Goal: Transaction & Acquisition: Obtain resource

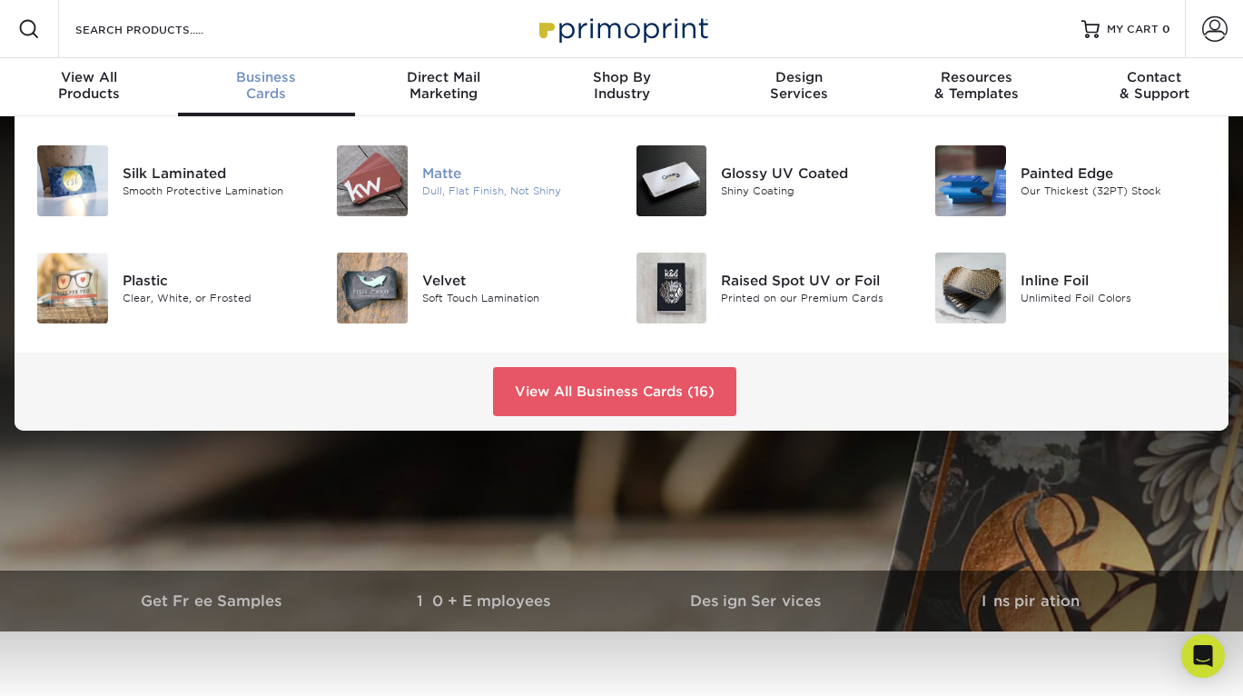
click at [389, 185] on img at bounding box center [372, 180] width 71 height 71
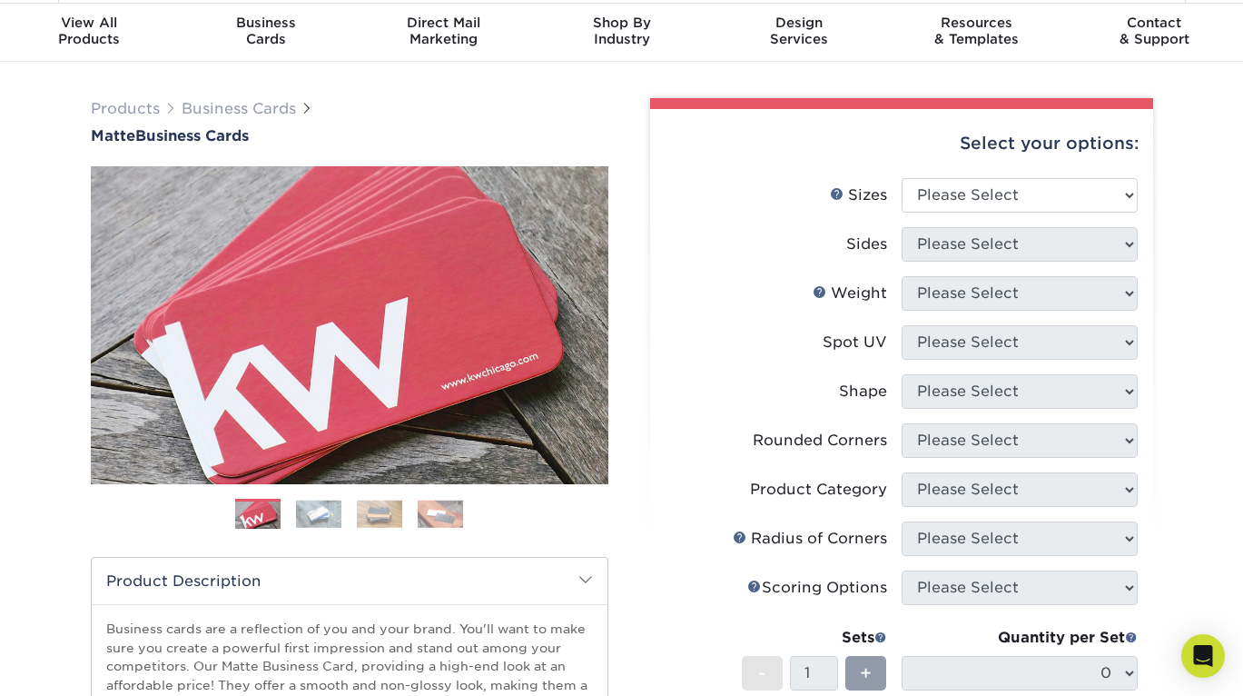
scroll to position [59, 0]
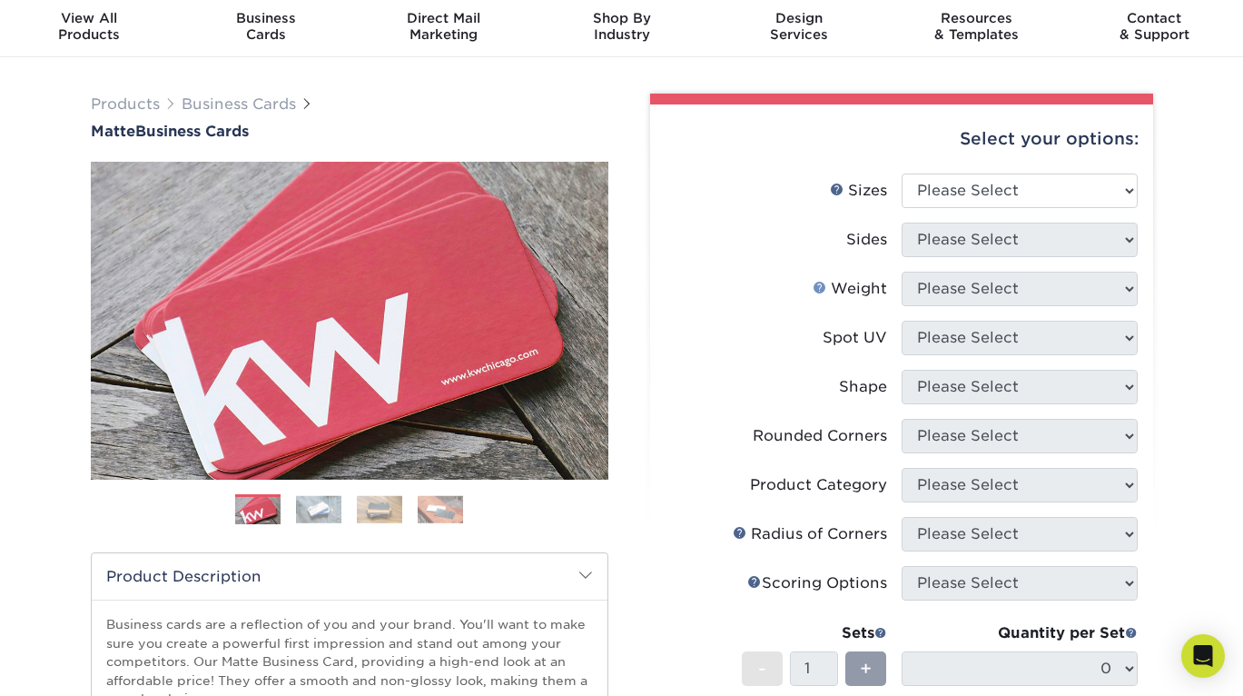
click at [825, 282] on link "Weight Help" at bounding box center [820, 287] width 15 height 15
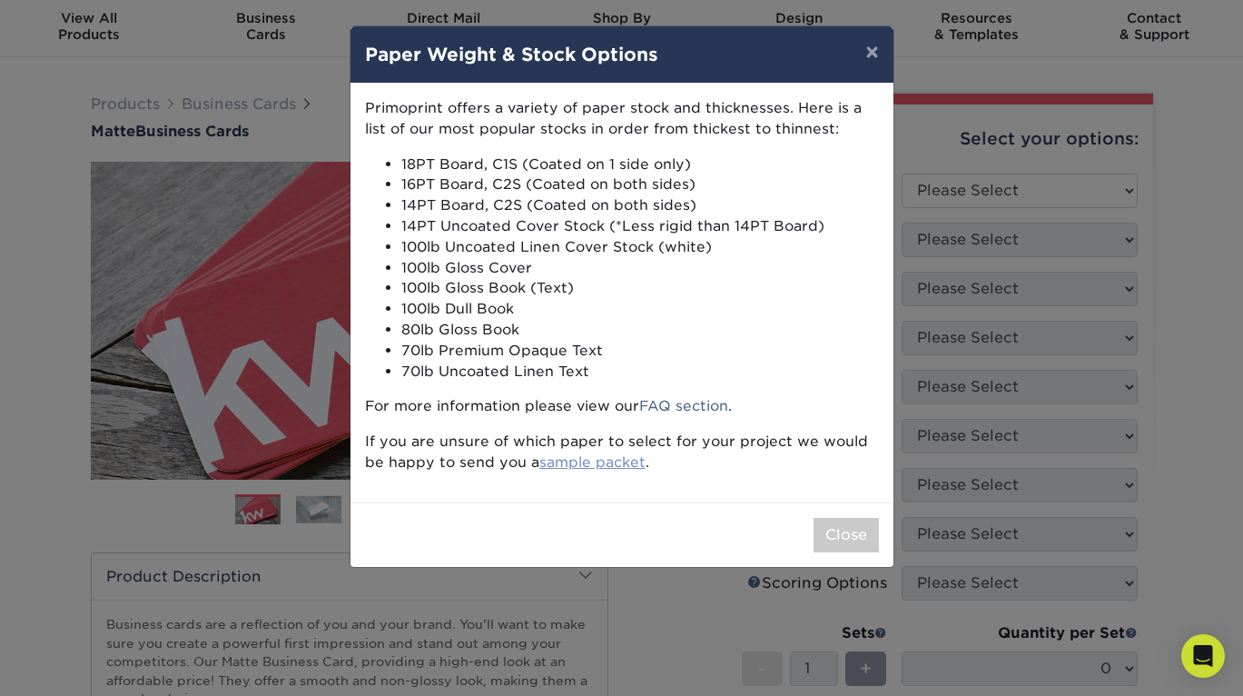
click at [607, 459] on link "sample packet" at bounding box center [592, 461] width 106 height 17
click at [870, 42] on button "×" at bounding box center [872, 51] width 42 height 51
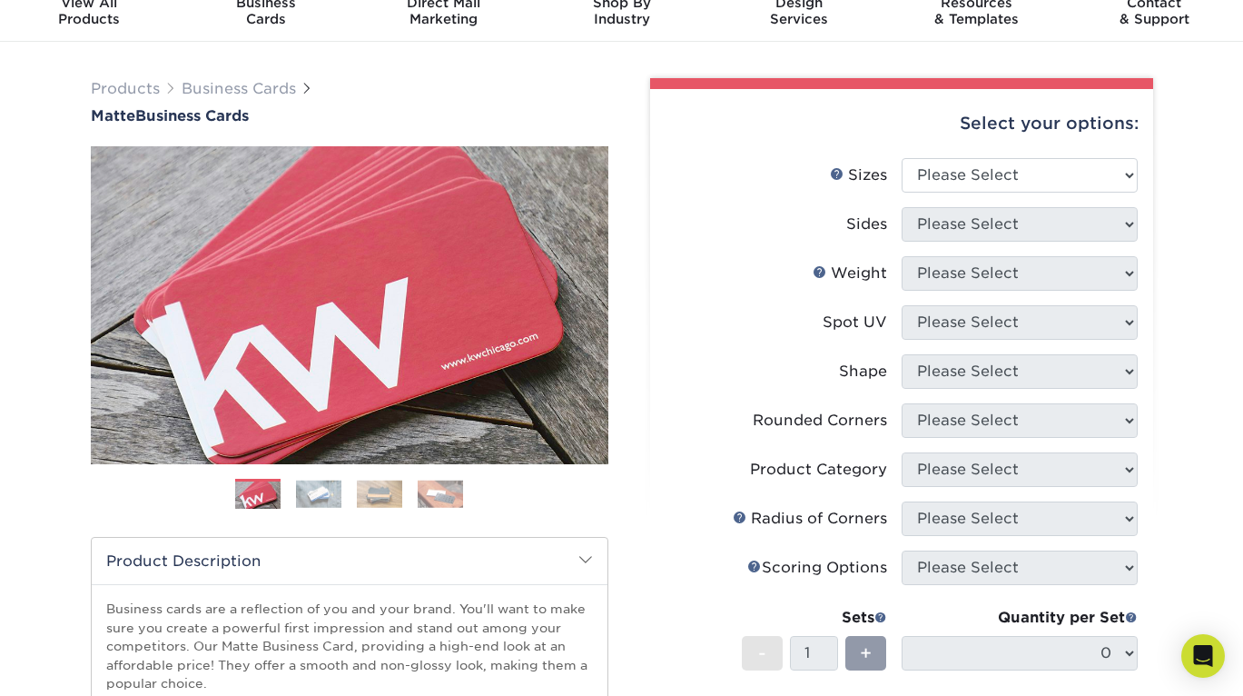
scroll to position [78, 0]
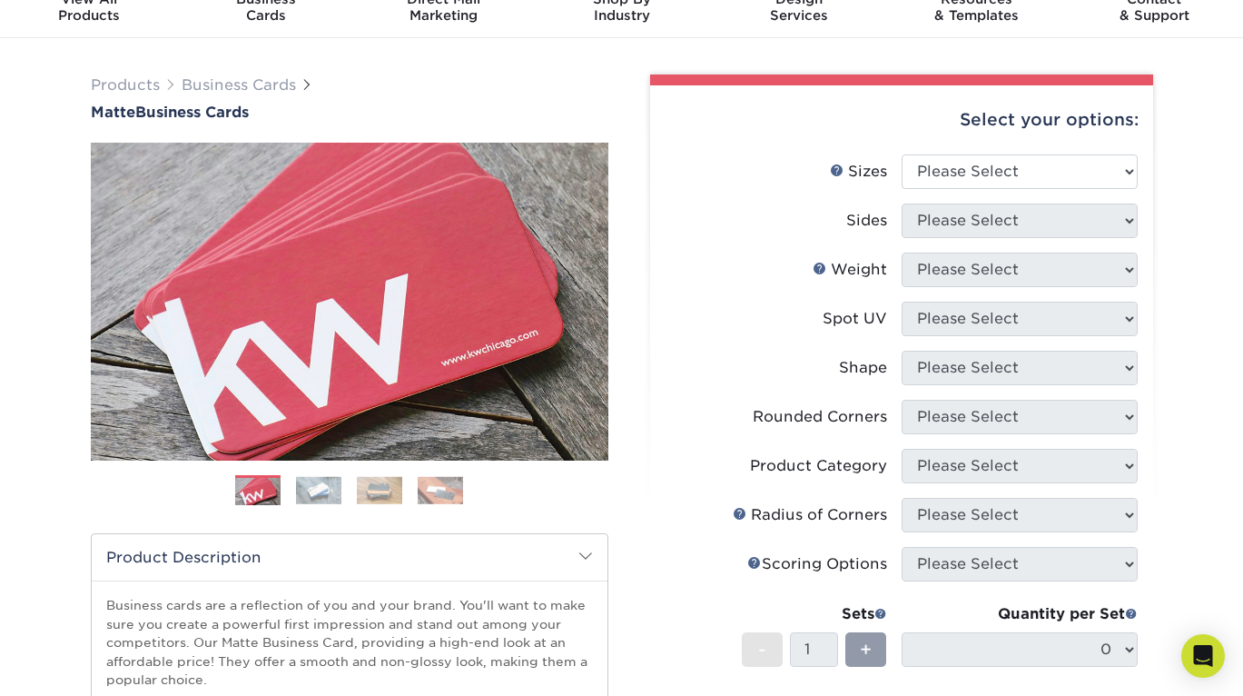
click at [319, 484] on img at bounding box center [318, 490] width 45 height 28
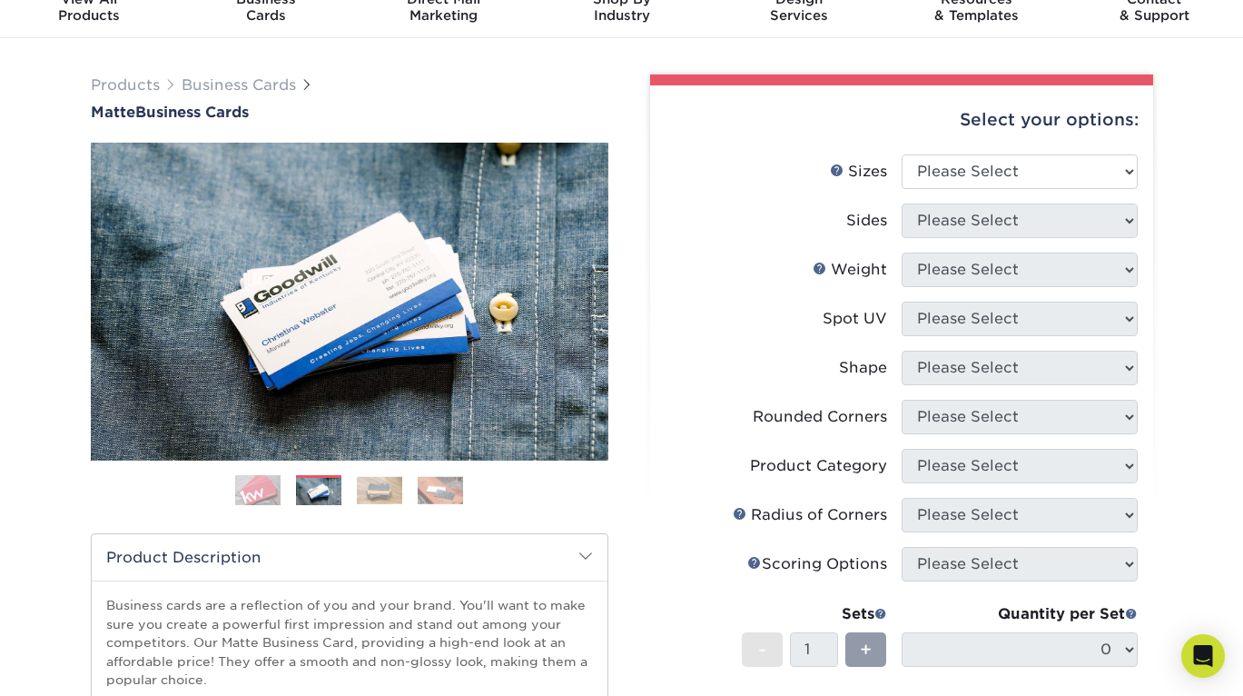
click at [364, 492] on img at bounding box center [379, 490] width 45 height 28
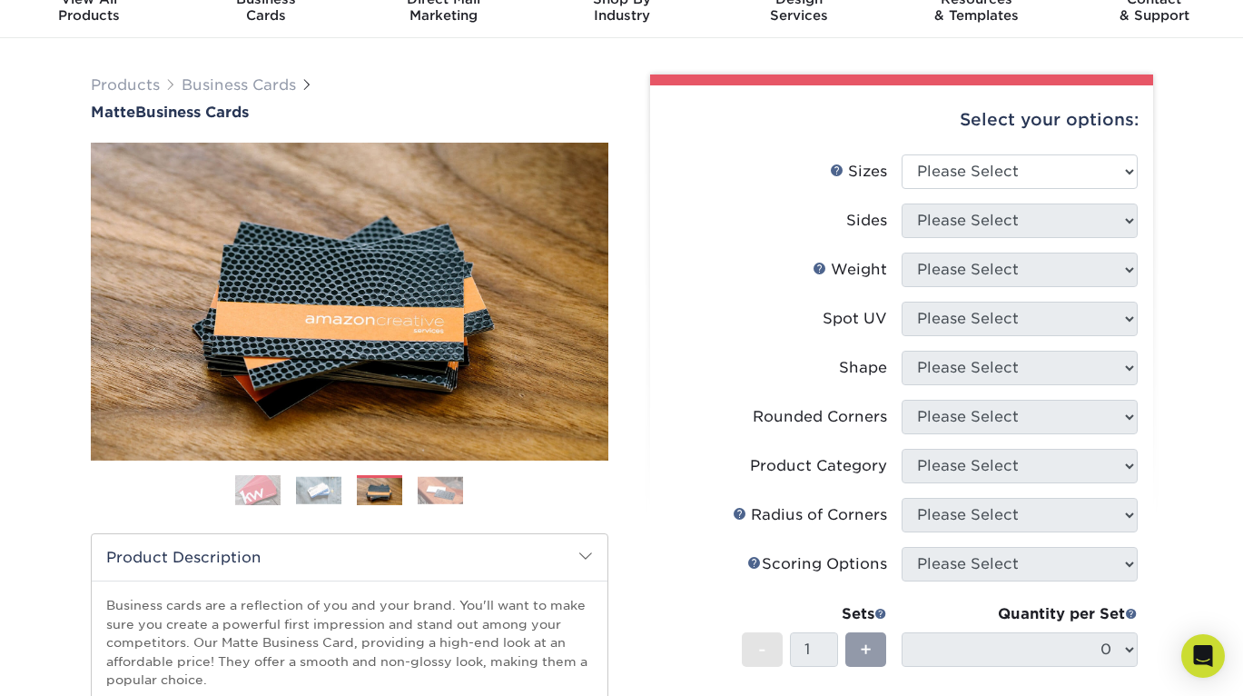
click at [439, 501] on img at bounding box center [440, 490] width 45 height 28
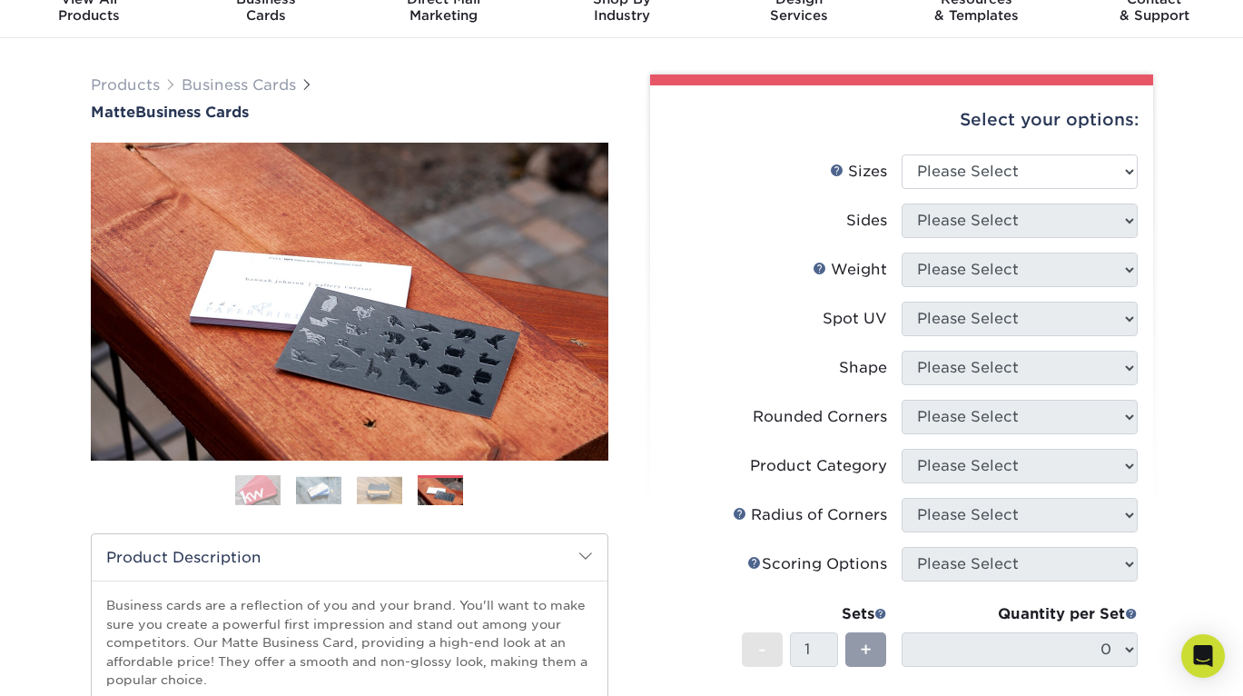
click at [260, 492] on img at bounding box center [257, 490] width 45 height 45
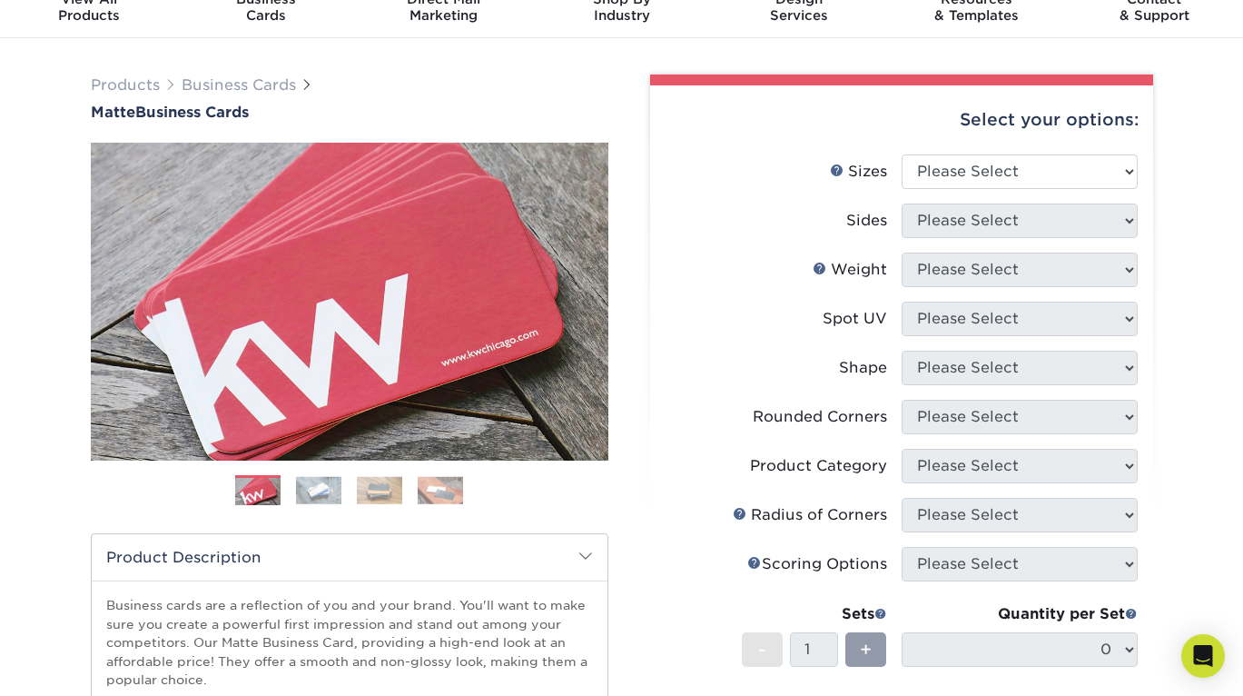
click at [818, 259] on div "Weight Help Weight" at bounding box center [850, 270] width 74 height 22
click at [820, 269] on link "Weight Help" at bounding box center [820, 268] width 15 height 15
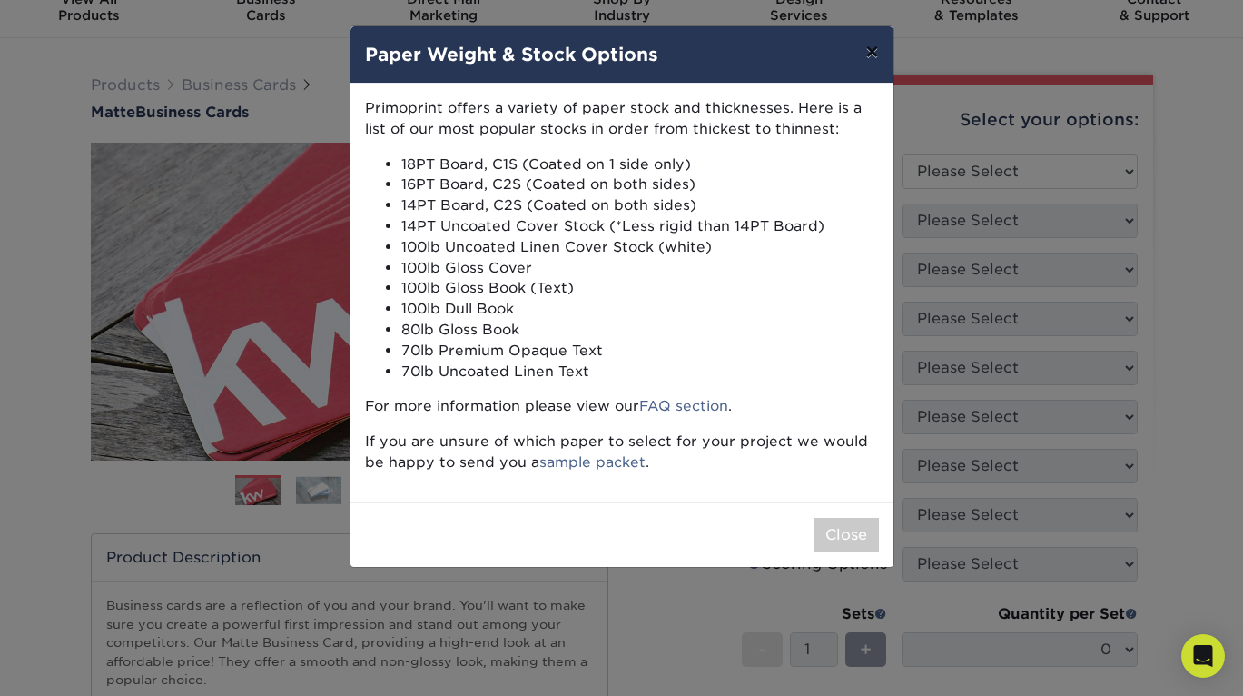
click at [875, 59] on button "×" at bounding box center [872, 51] width 42 height 51
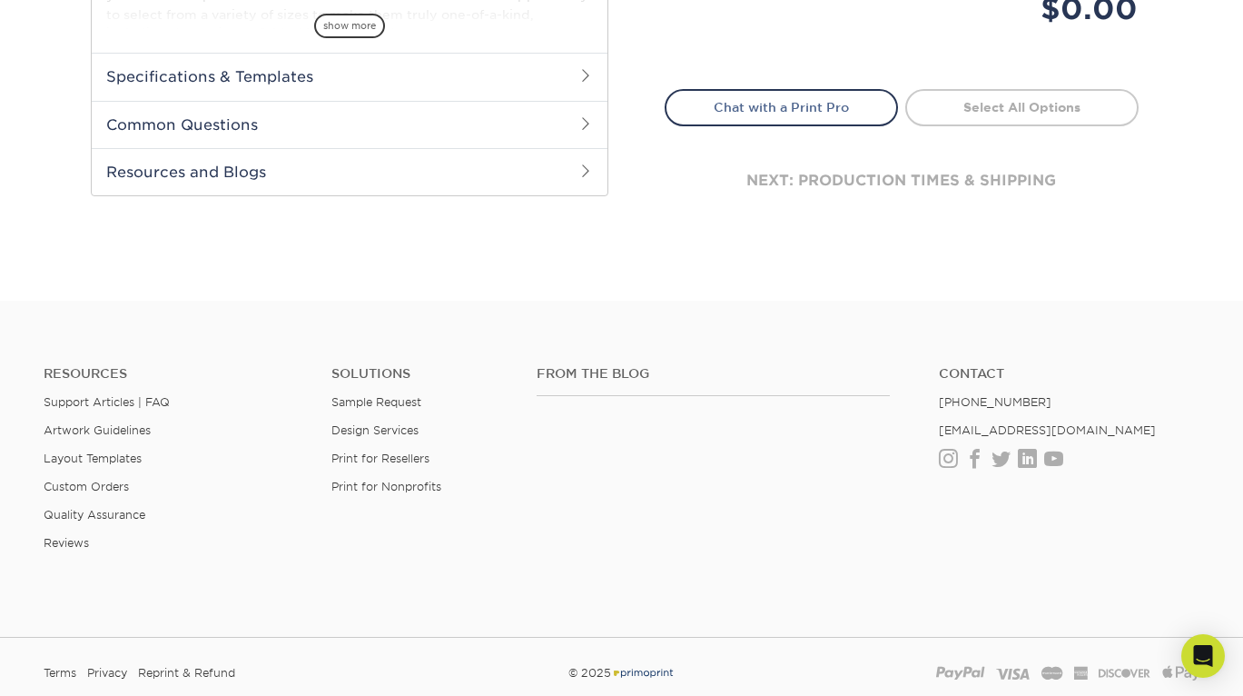
scroll to position [796, 0]
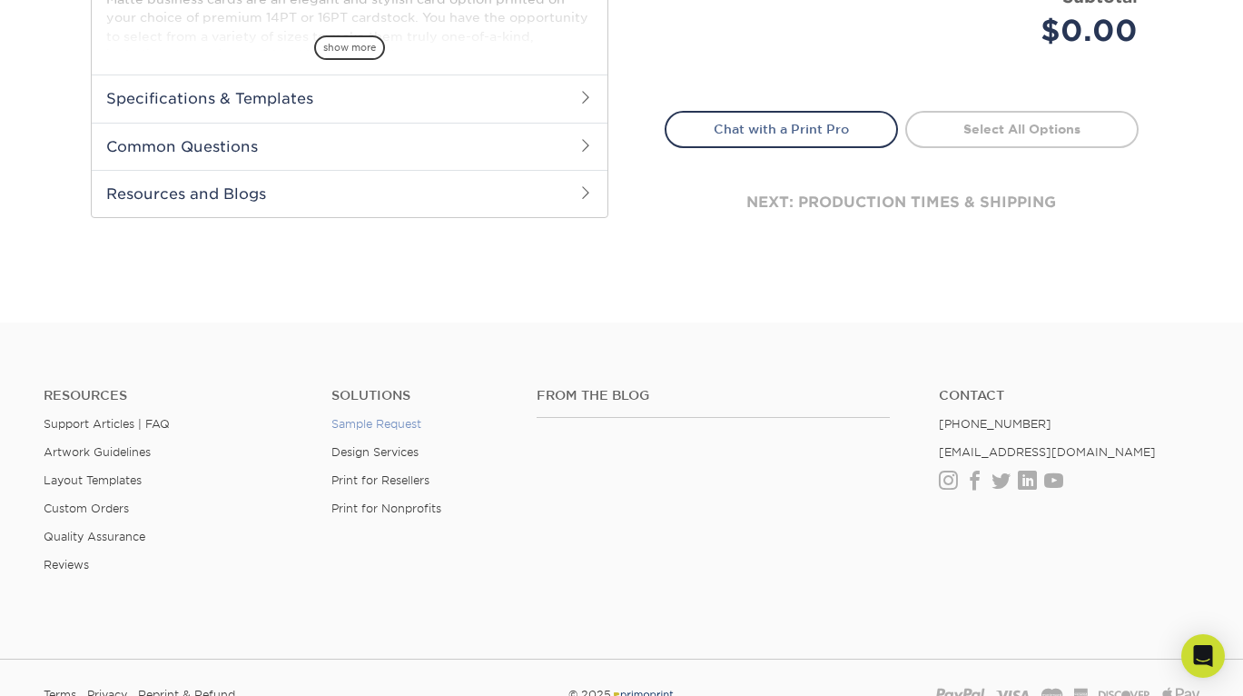
click at [404, 423] on link "Sample Request" at bounding box center [377, 424] width 90 height 14
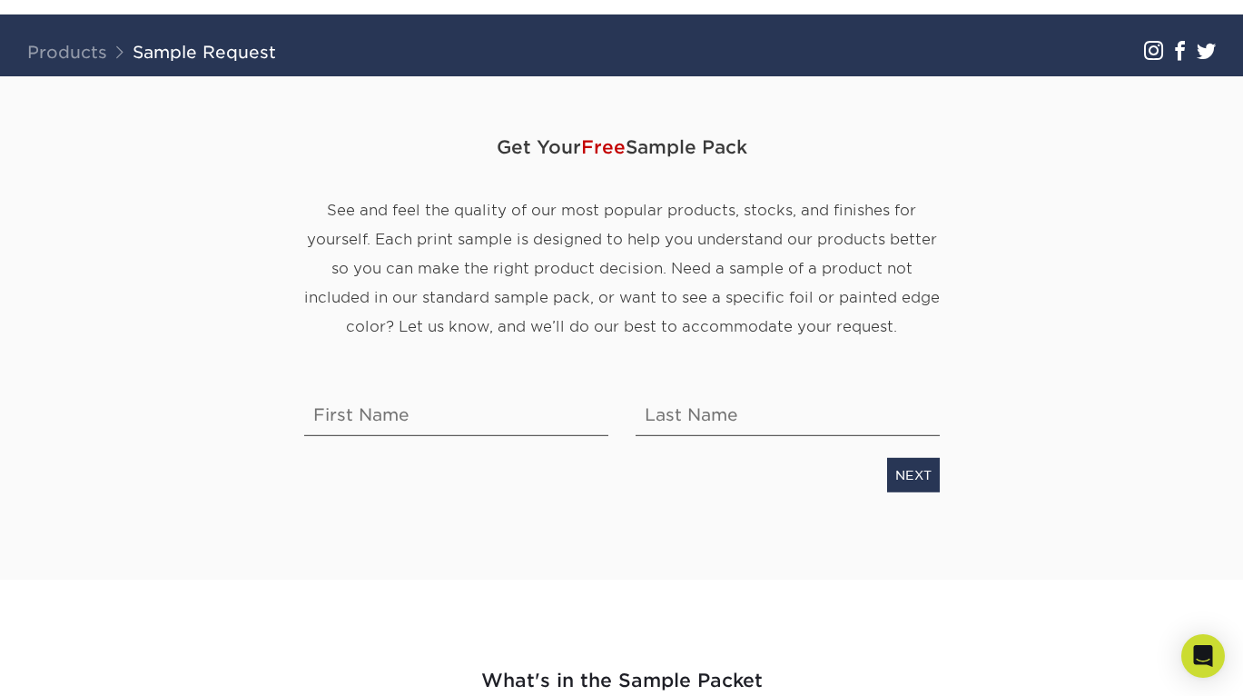
scroll to position [102, 0]
click at [424, 414] on input "text" at bounding box center [456, 409] width 304 height 51
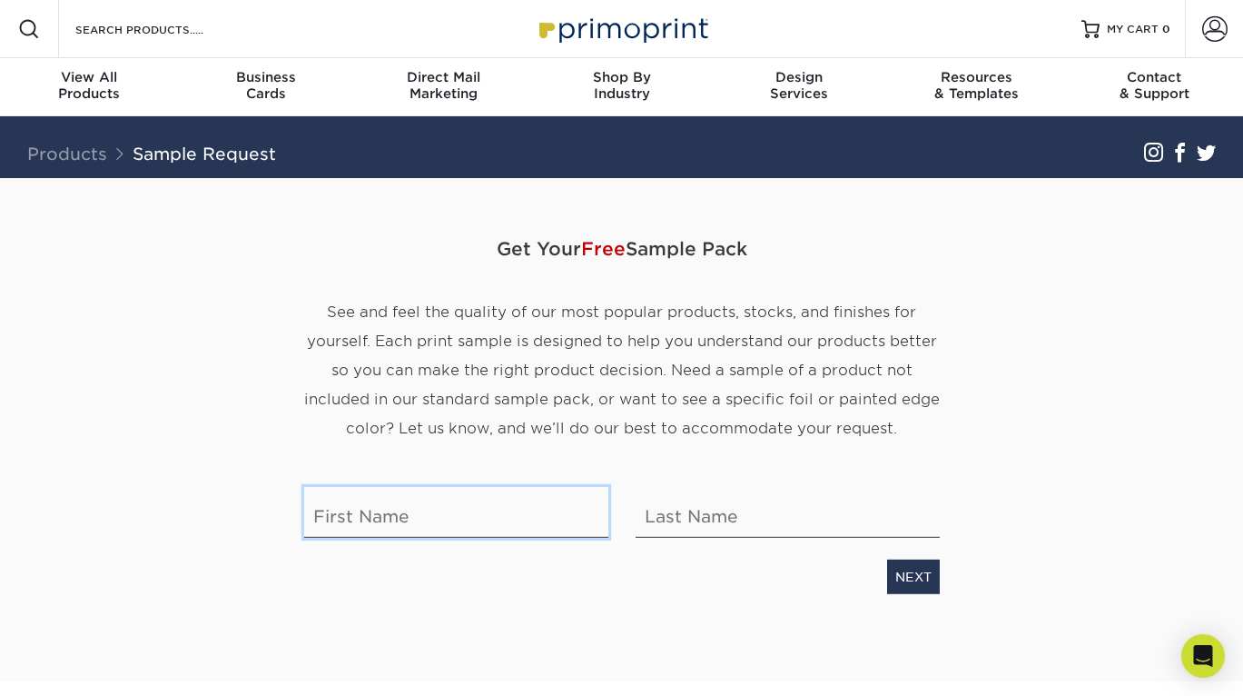
click at [431, 520] on input "text" at bounding box center [456, 511] width 304 height 51
type input "Laura"
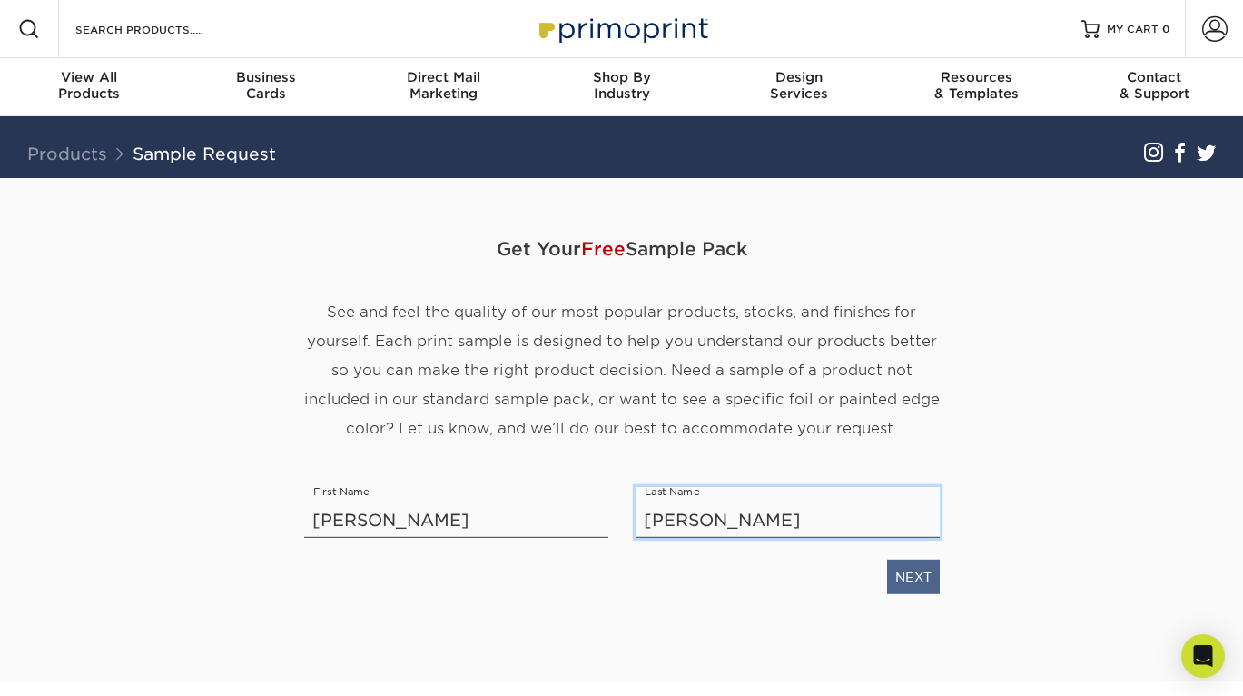
type input "Conte"
click at [929, 572] on link "NEXT" at bounding box center [913, 576] width 53 height 35
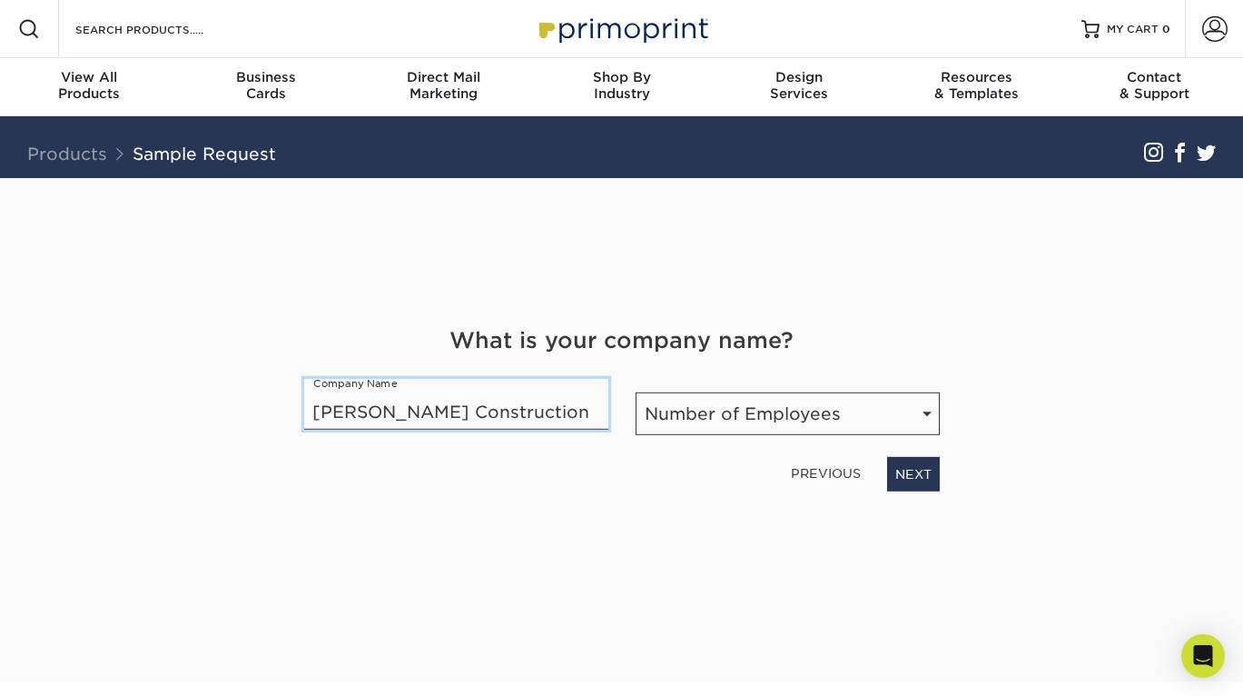
type input "Conte Construction"
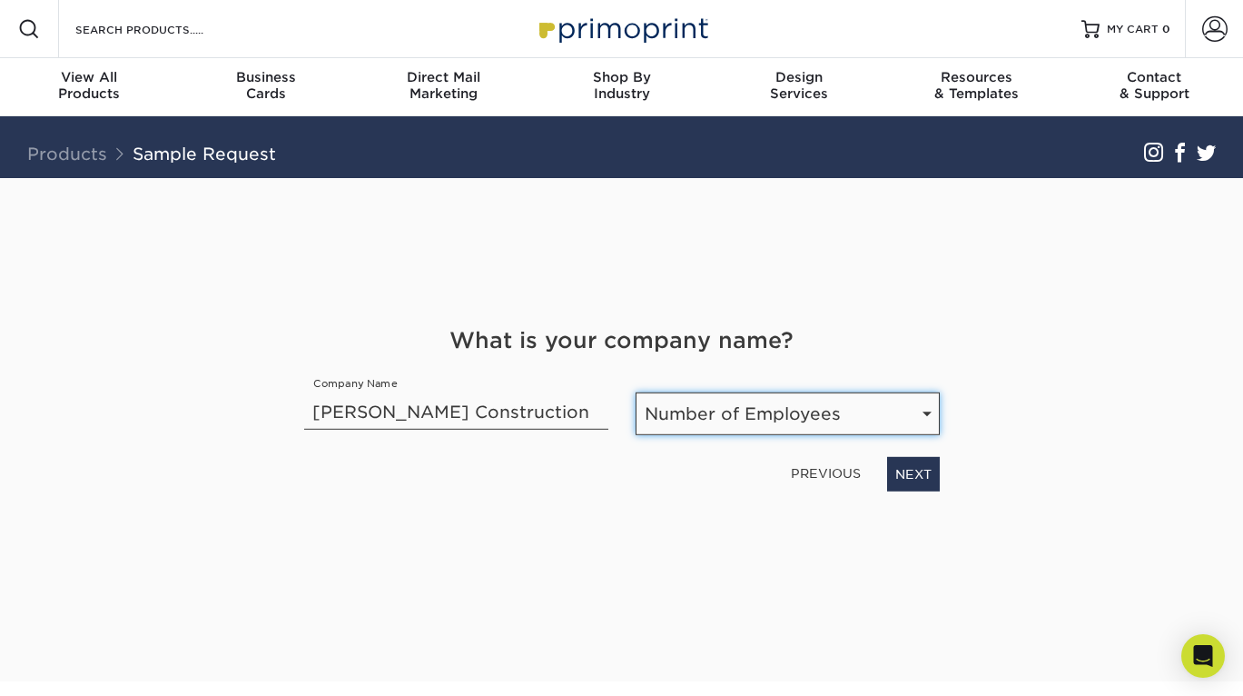
select select "1-10"
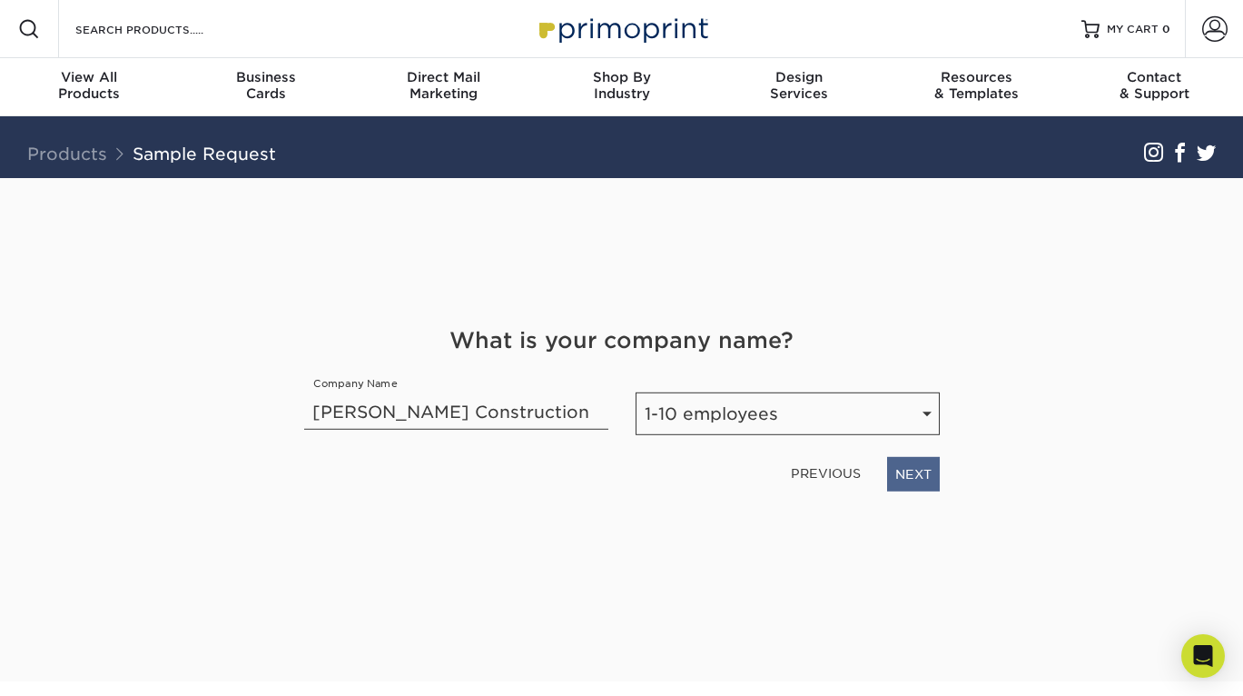
click at [899, 480] on link "NEXT" at bounding box center [913, 473] width 53 height 35
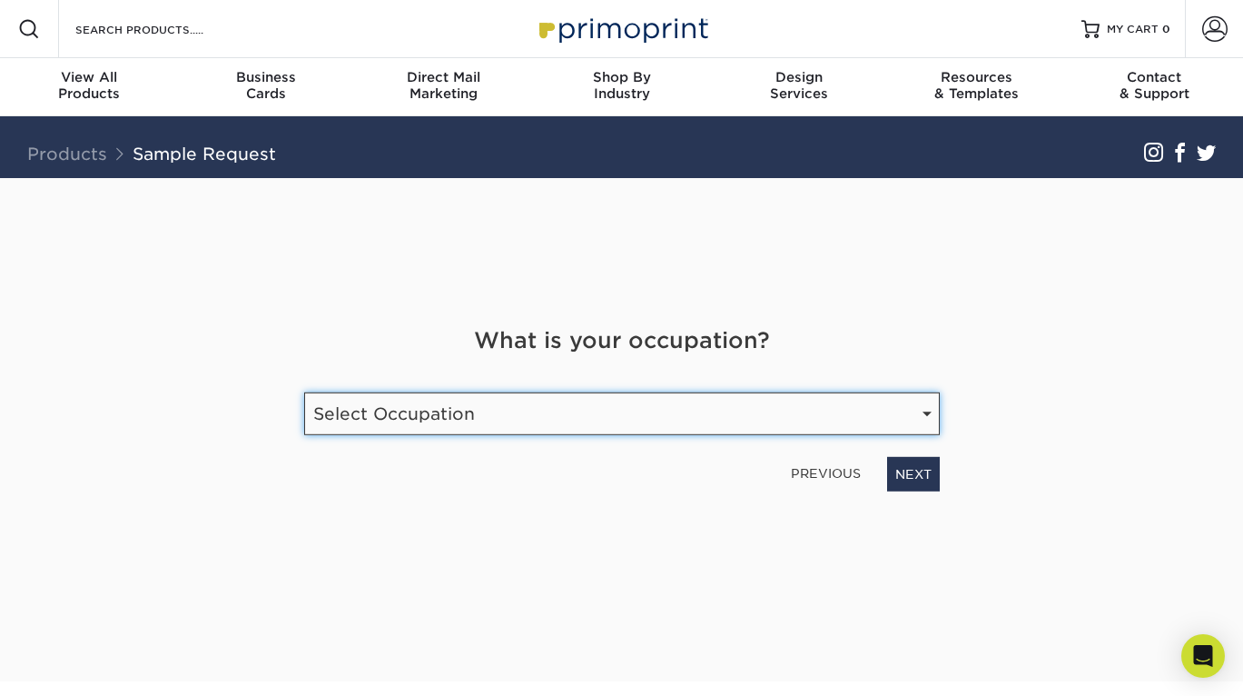
select select "Construction"
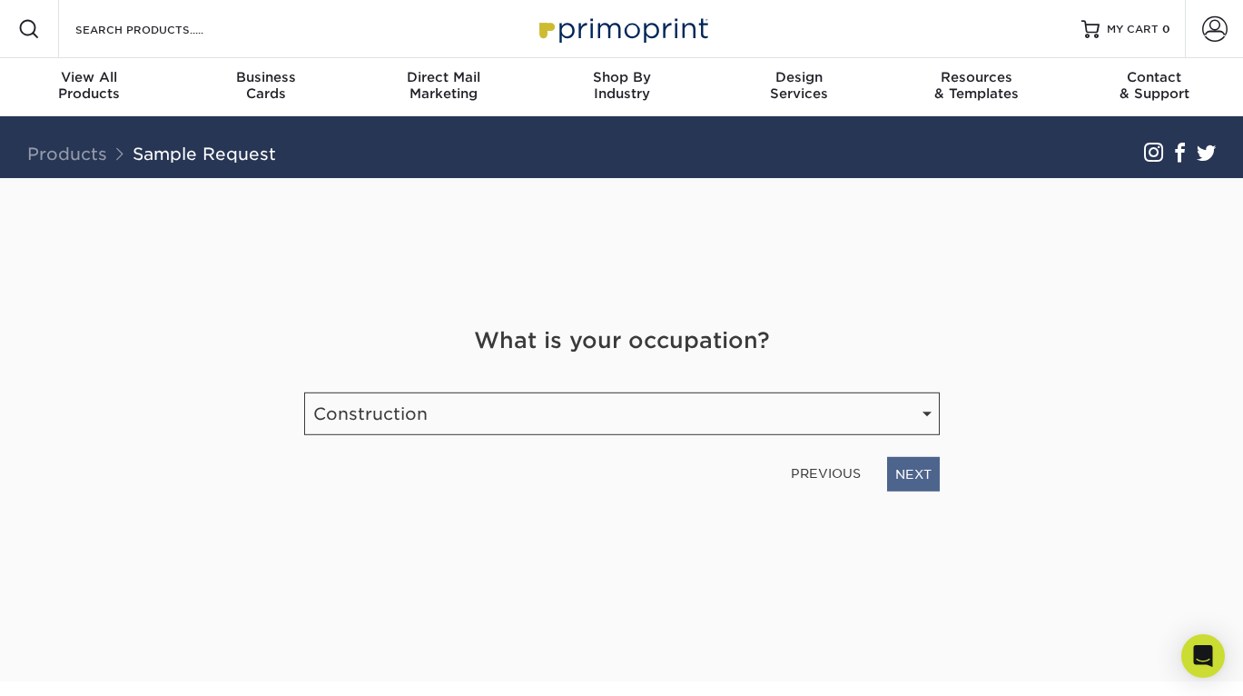
click at [912, 478] on link "NEXT" at bounding box center [913, 473] width 53 height 35
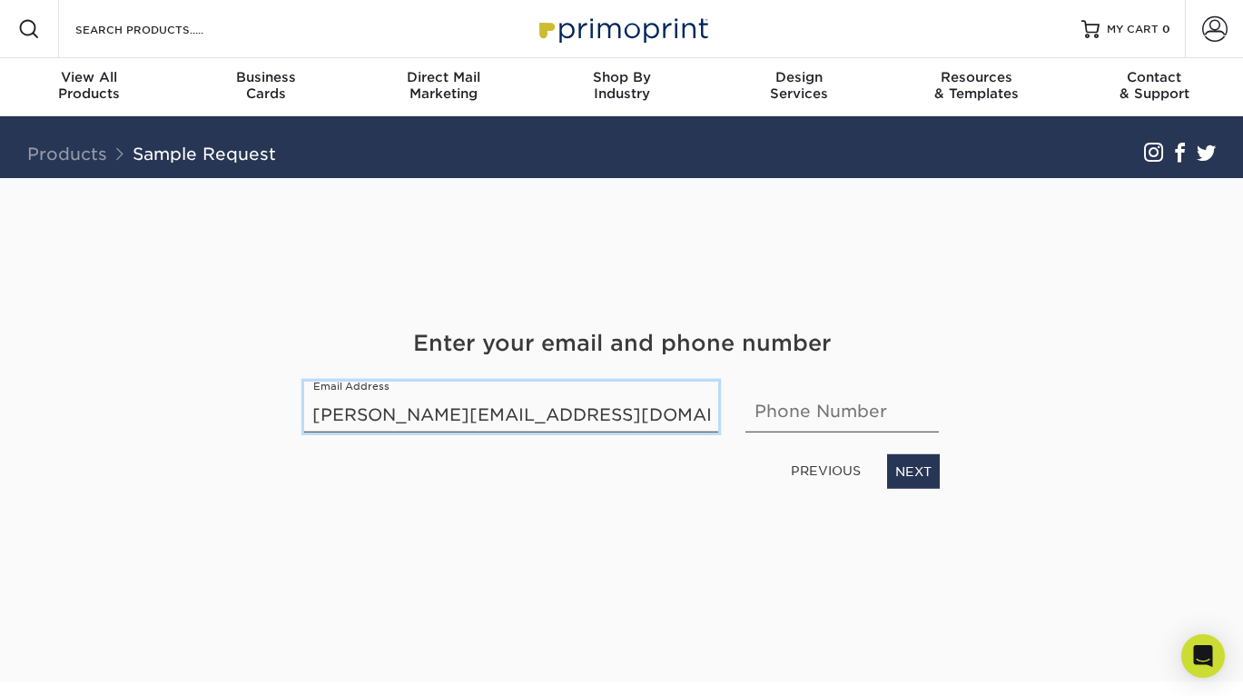
type input "laura@contebuilds.com"
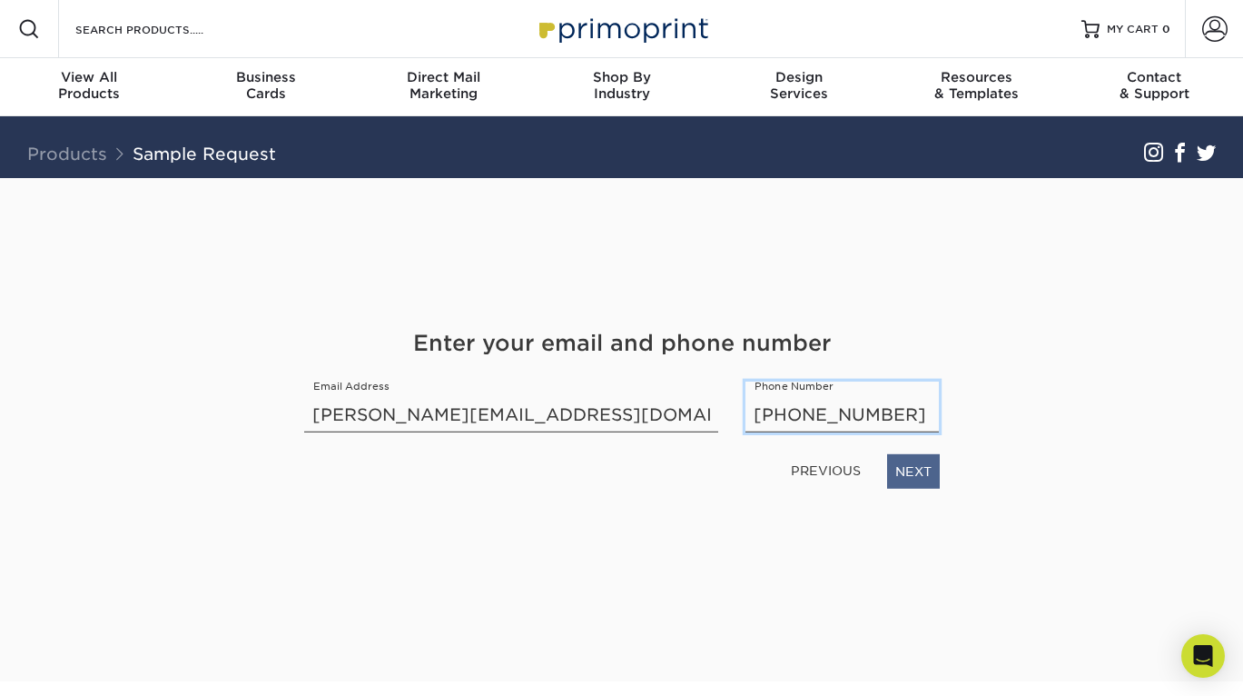
type input "971-347-8472"
click at [921, 473] on link "NEXT" at bounding box center [913, 470] width 53 height 35
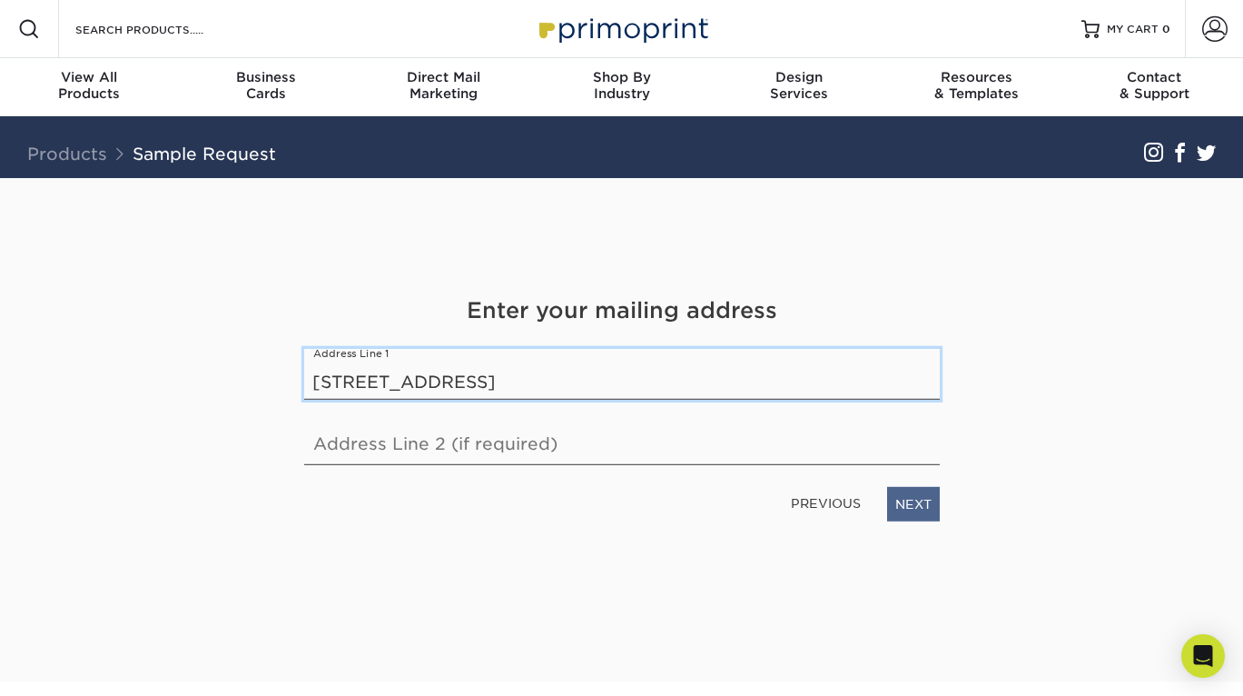
type input "918 NW Nicklaus Court"
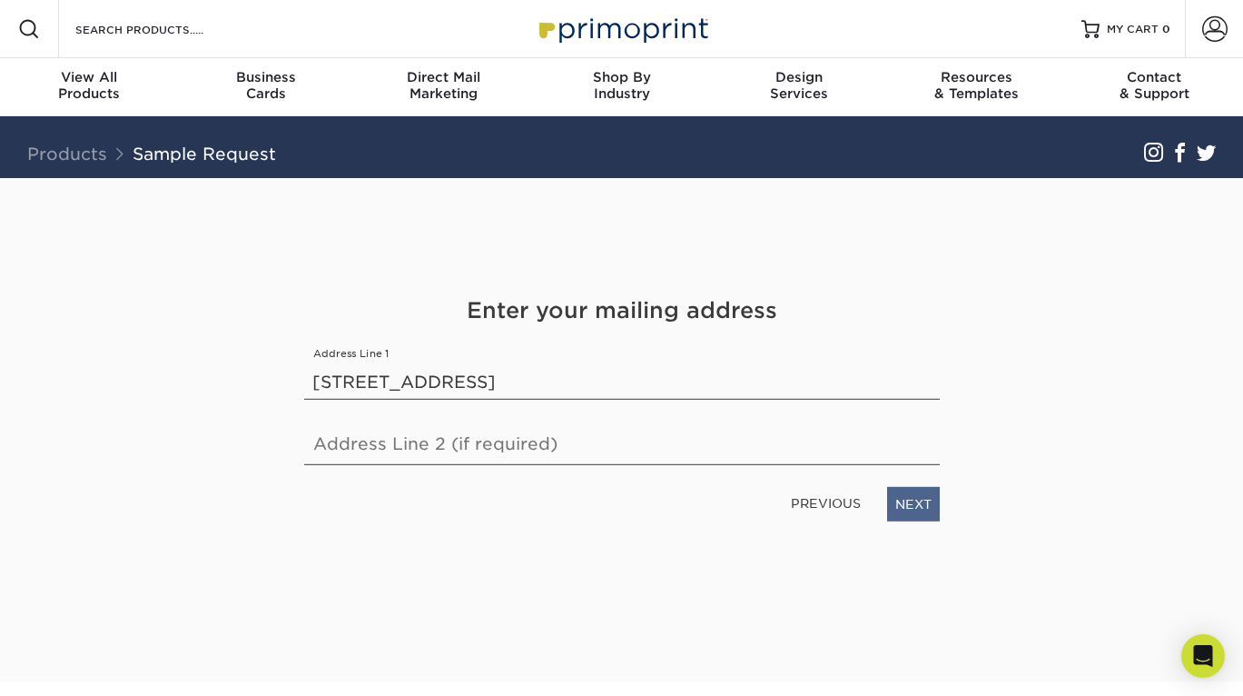
click at [921, 498] on link "NEXT" at bounding box center [913, 503] width 53 height 35
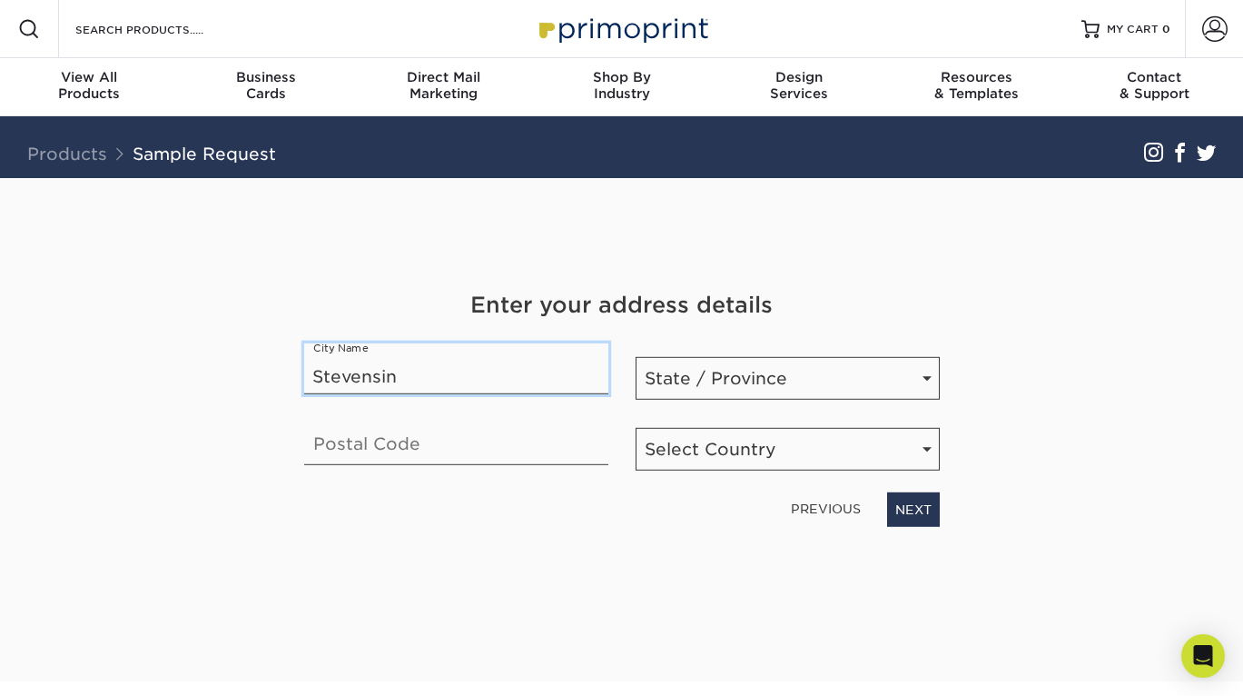
click at [416, 385] on input "Stevensin" at bounding box center [456, 367] width 304 height 51
type input "Stevenson"
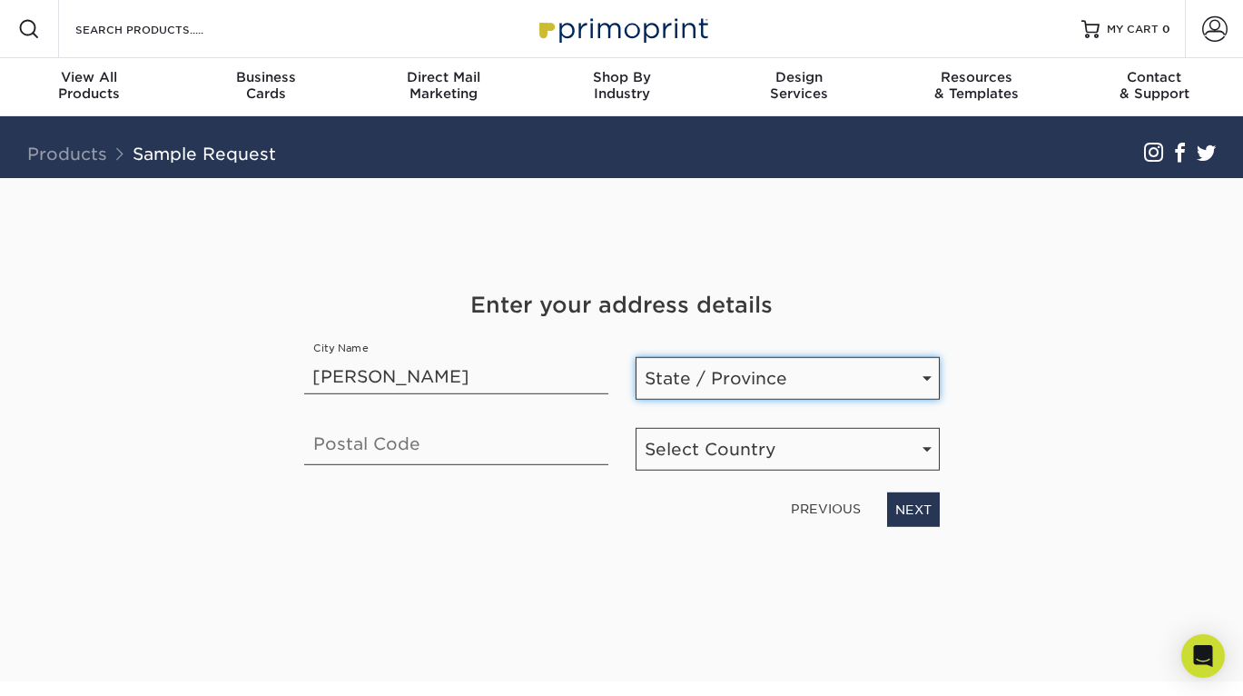
select select "WA"
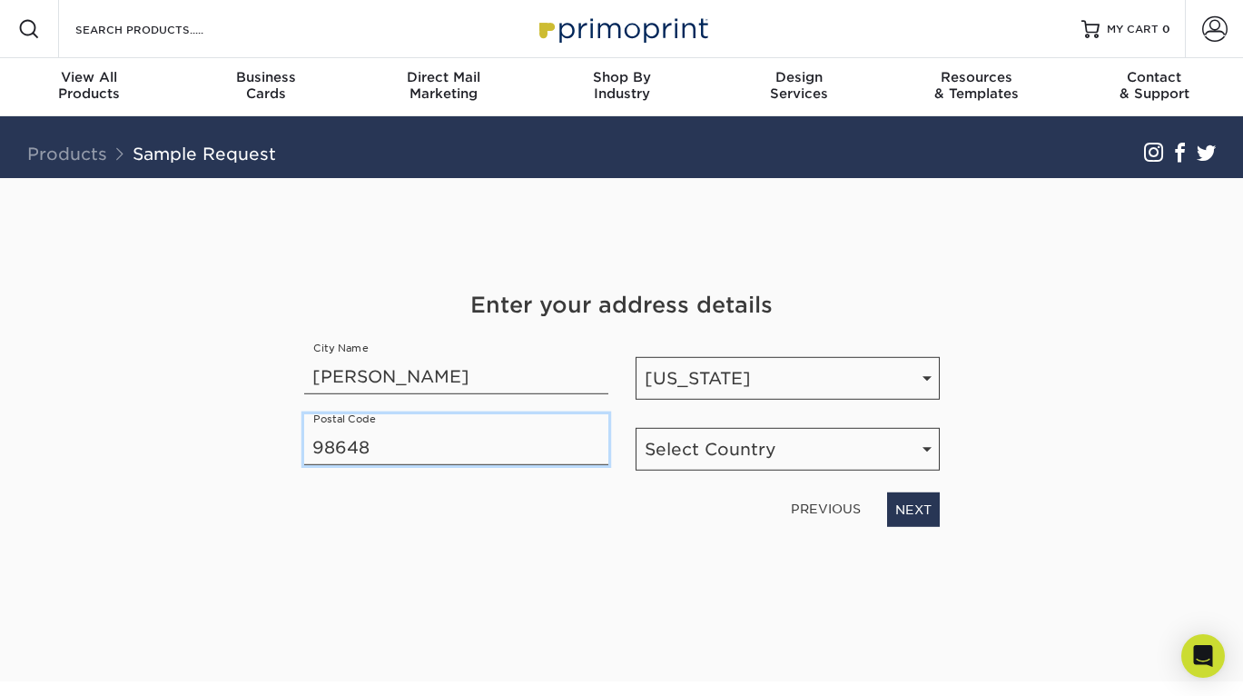
type input "98648"
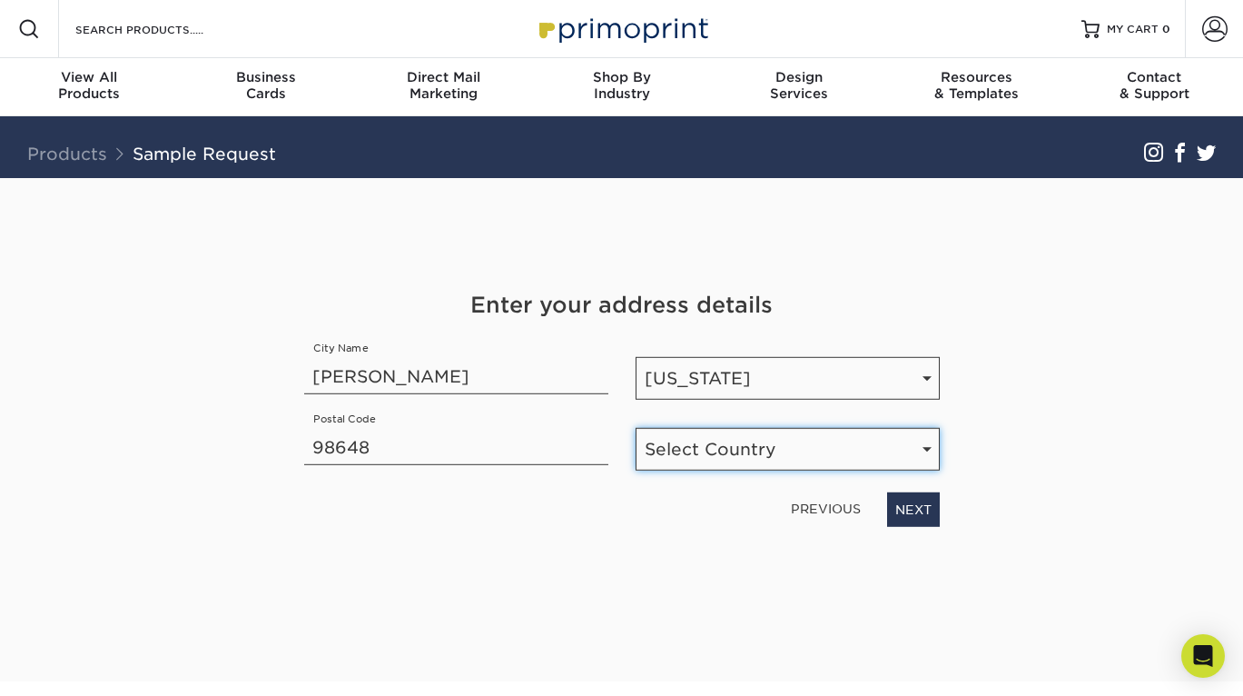
select select "US"
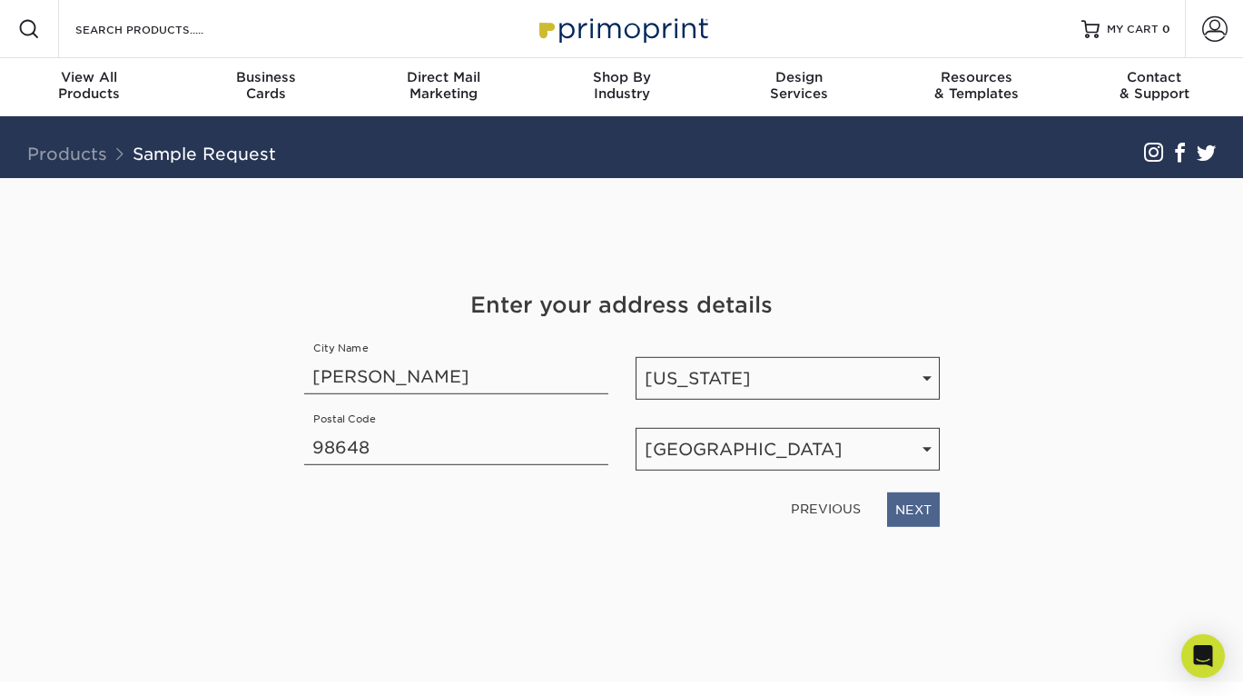
click at [918, 510] on link "NEXT" at bounding box center [913, 508] width 53 height 35
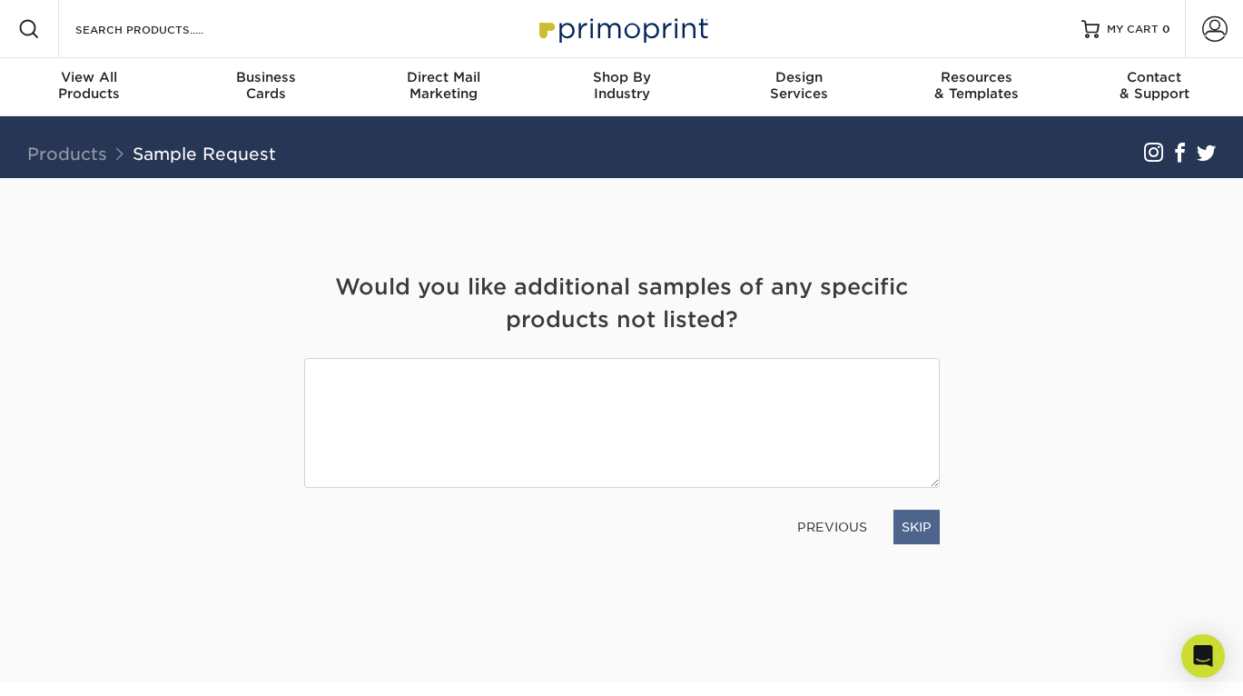
click at [913, 528] on link "SKIP" at bounding box center [917, 527] width 46 height 35
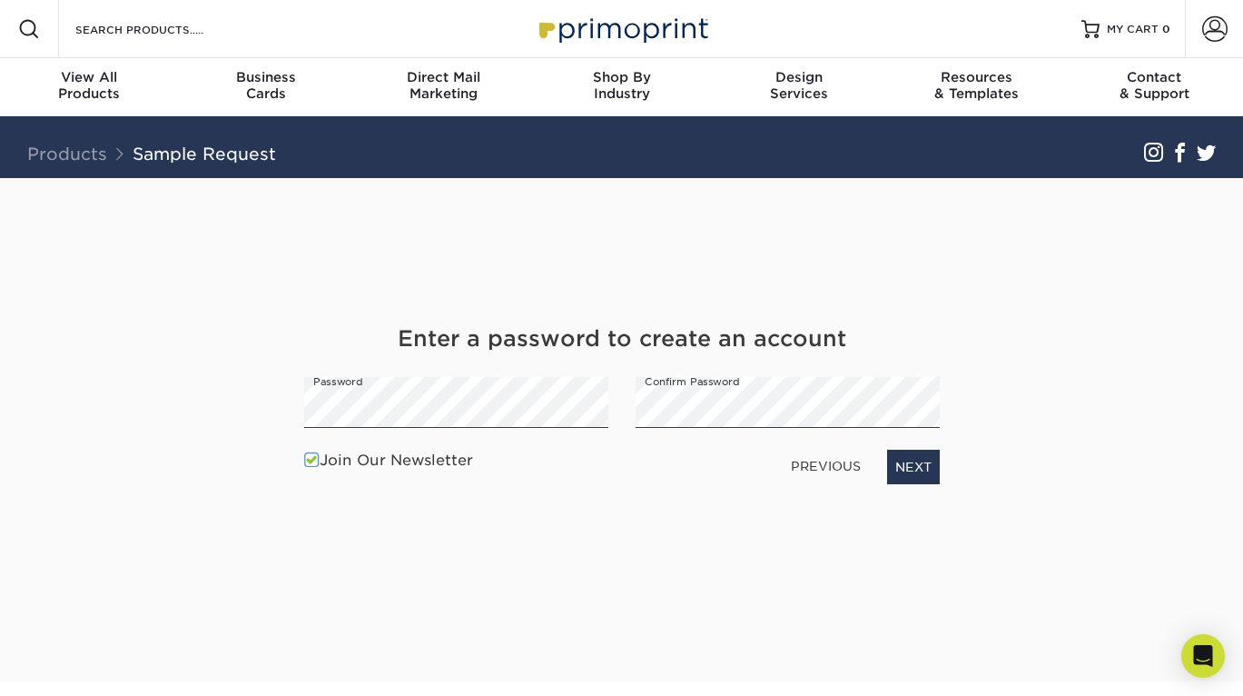
click at [313, 460] on span at bounding box center [311, 459] width 15 height 17
click at [0, 0] on input "Join Our Newsletter" at bounding box center [0, 0] width 0 height 0
click at [918, 459] on link "NEXT" at bounding box center [913, 467] width 53 height 35
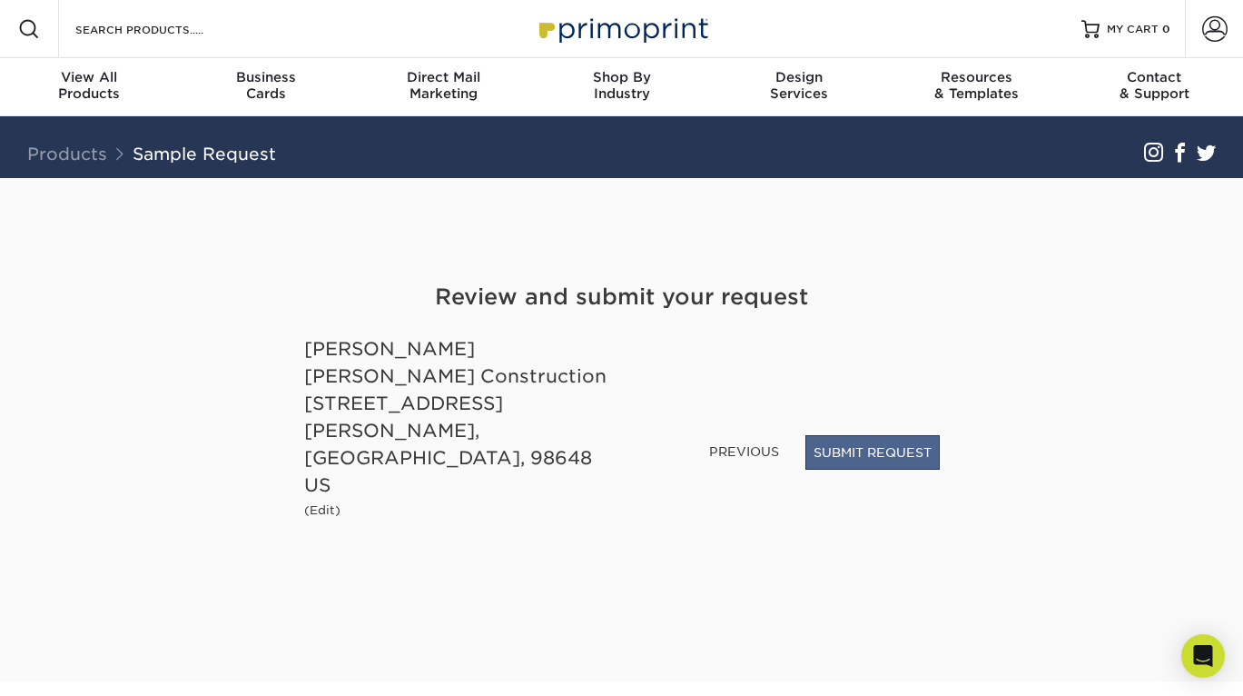
click at [915, 470] on button "SUBMIT REQUEST" at bounding box center [873, 452] width 134 height 35
